Goal: Transaction & Acquisition: Book appointment/travel/reservation

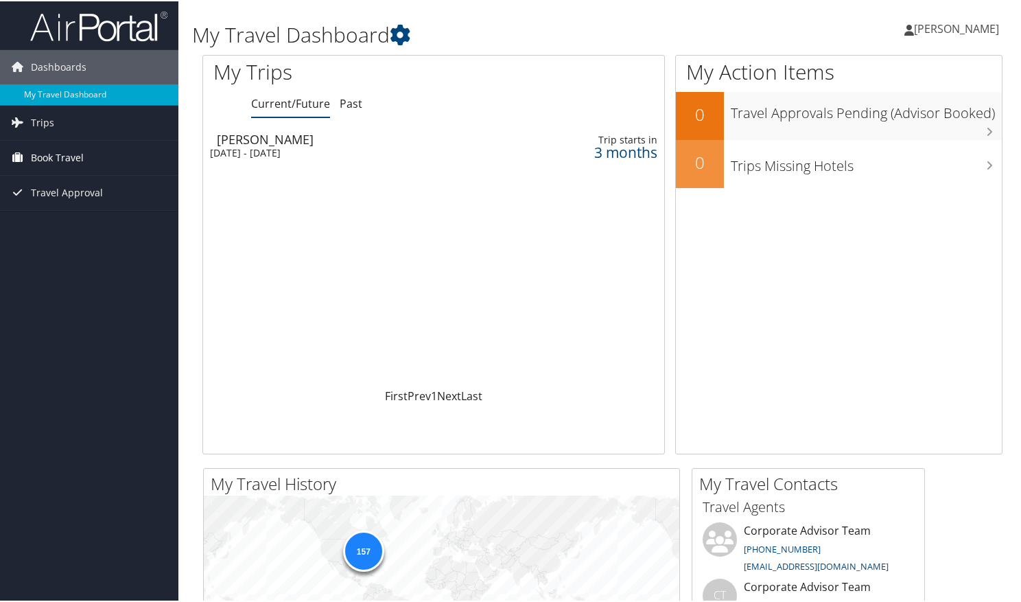
click at [71, 159] on span "Book Travel" at bounding box center [57, 156] width 53 height 34
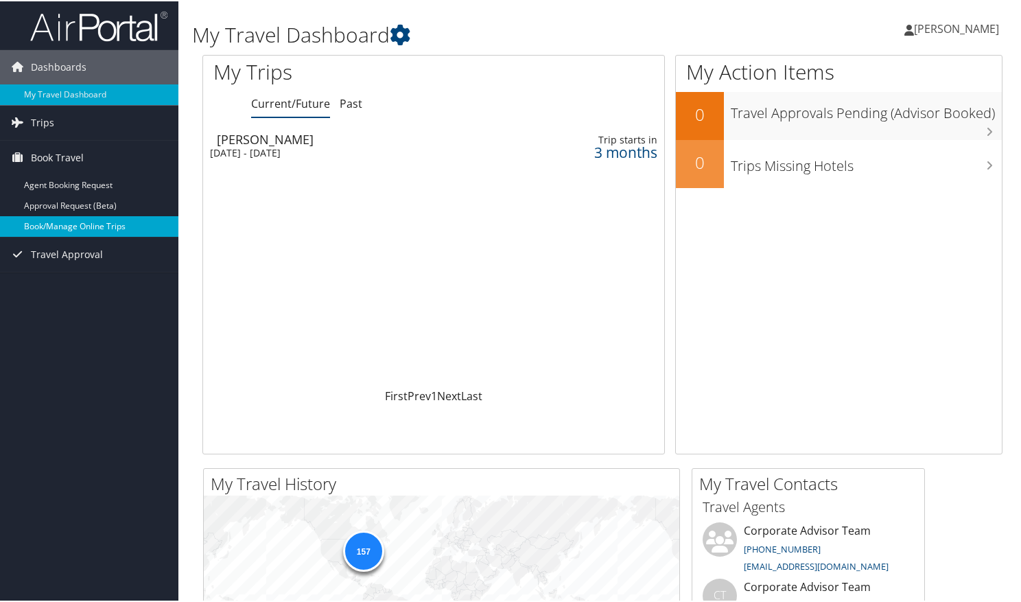
click at [75, 224] on link "Book/Manage Online Trips" at bounding box center [89, 225] width 178 height 21
